Goal: Information Seeking & Learning: Find specific fact

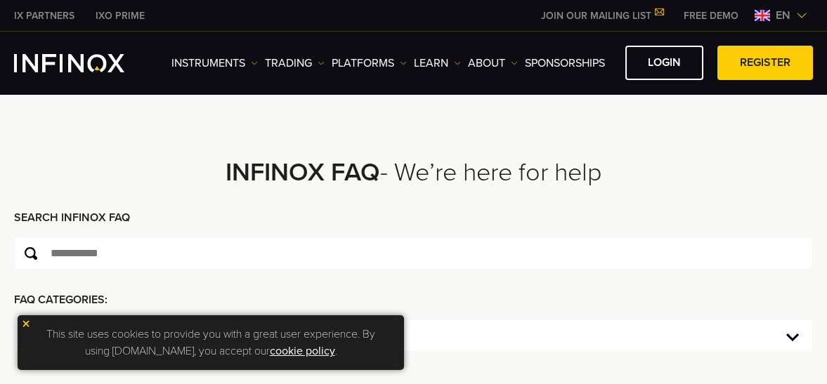
click at [765, 17] on img at bounding box center [762, 15] width 15 height 11
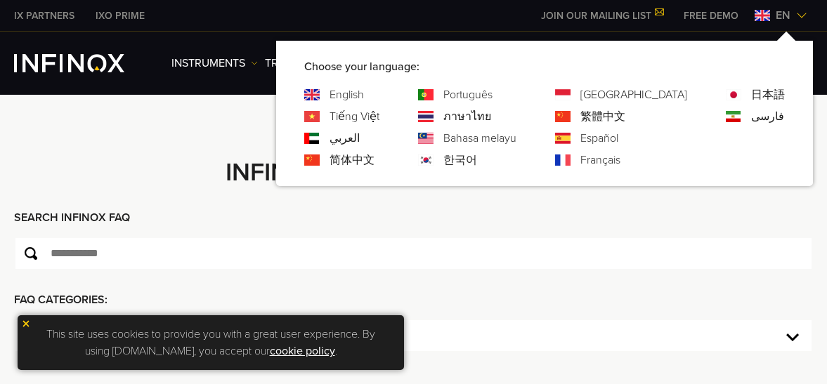
click at [625, 121] on link "繁體中文" at bounding box center [602, 116] width 45 height 17
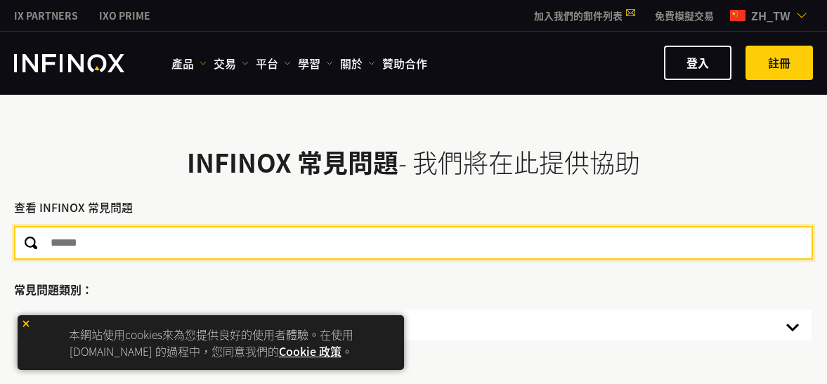
click at [97, 240] on input "text" at bounding box center [413, 243] width 799 height 34
type input "*"
type input "****"
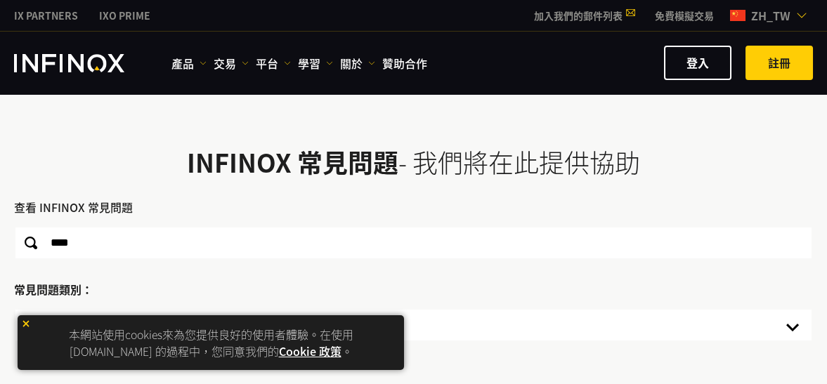
click at [311, 353] on link "Cookie 政策" at bounding box center [310, 351] width 63 height 17
click at [27, 326] on img at bounding box center [26, 324] width 10 height 10
